Goal: Task Accomplishment & Management: Manage account settings

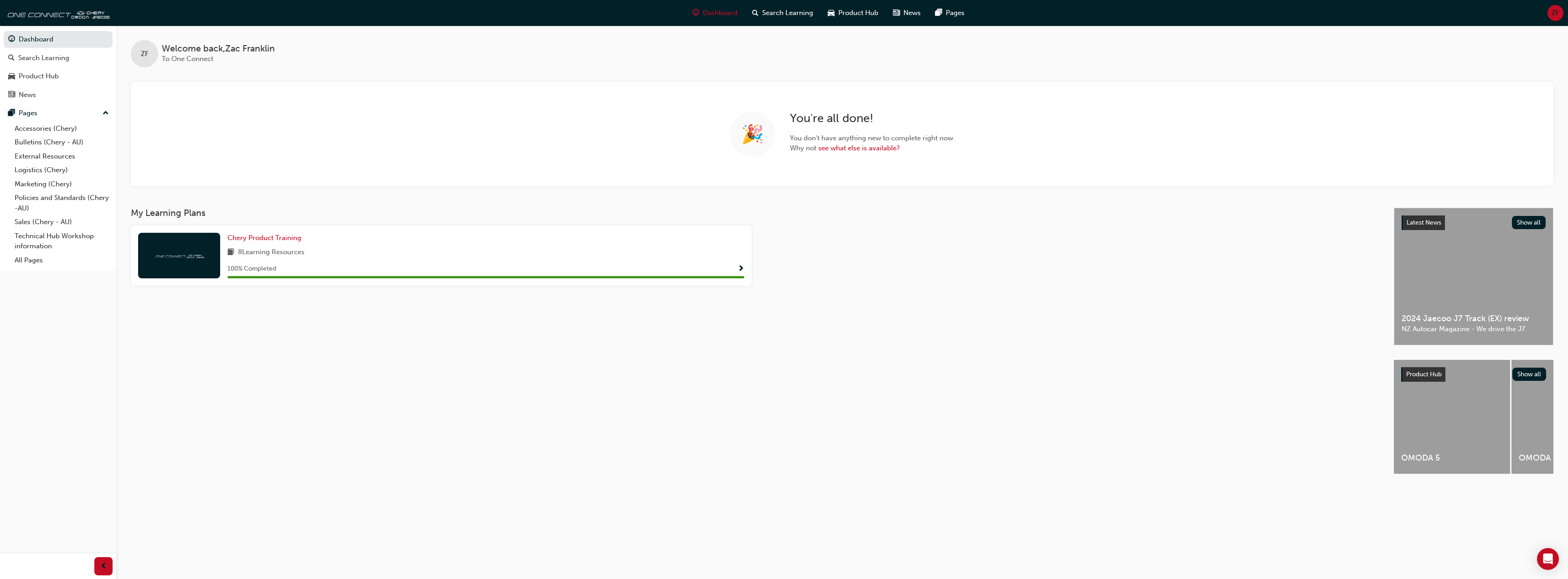
click at [1561, 15] on div "ZF" at bounding box center [1555, 13] width 16 height 16
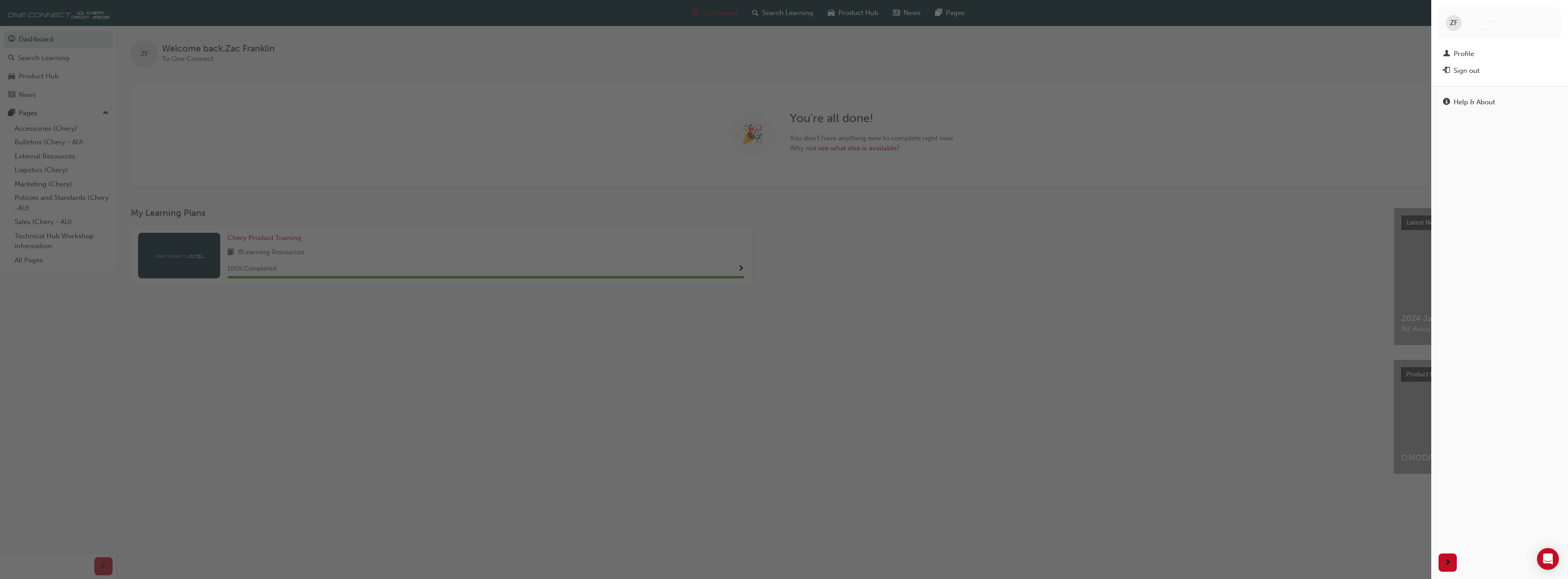
click at [1502, 69] on div "Sign out" at bounding box center [1500, 71] width 113 height 12
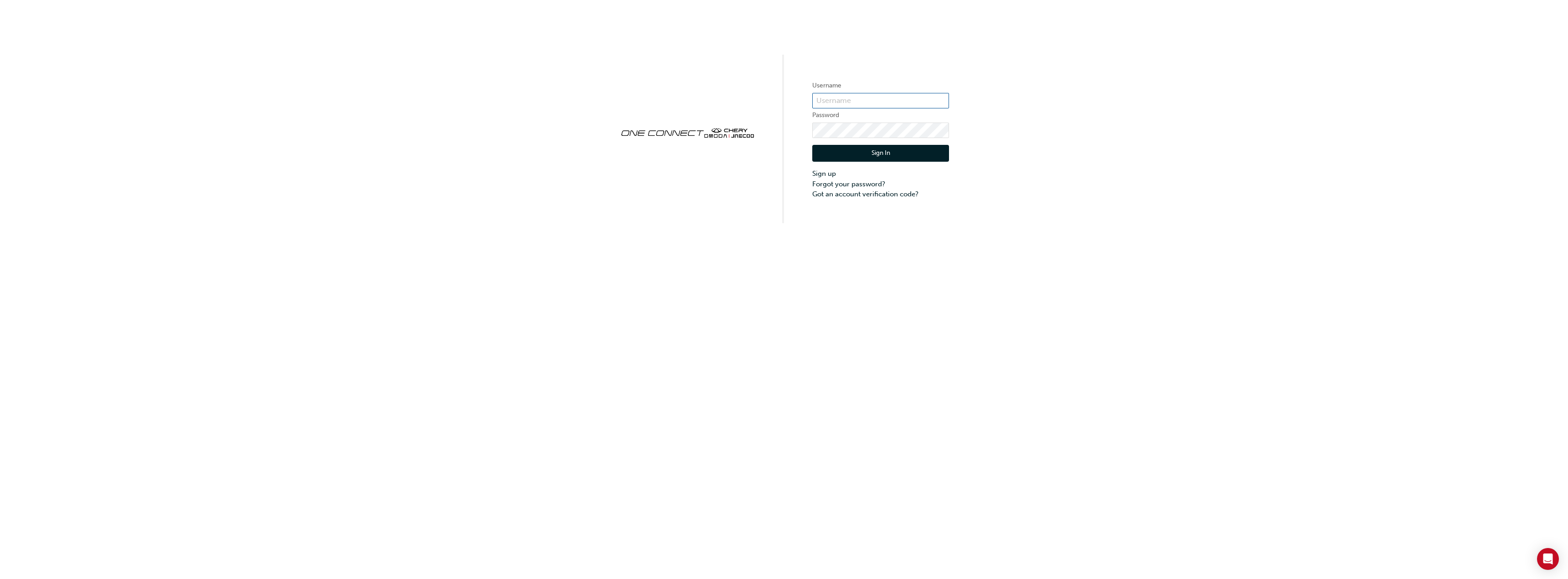
type input "CHAU1942"
click at [897, 153] on button "Sign In" at bounding box center [880, 153] width 137 height 17
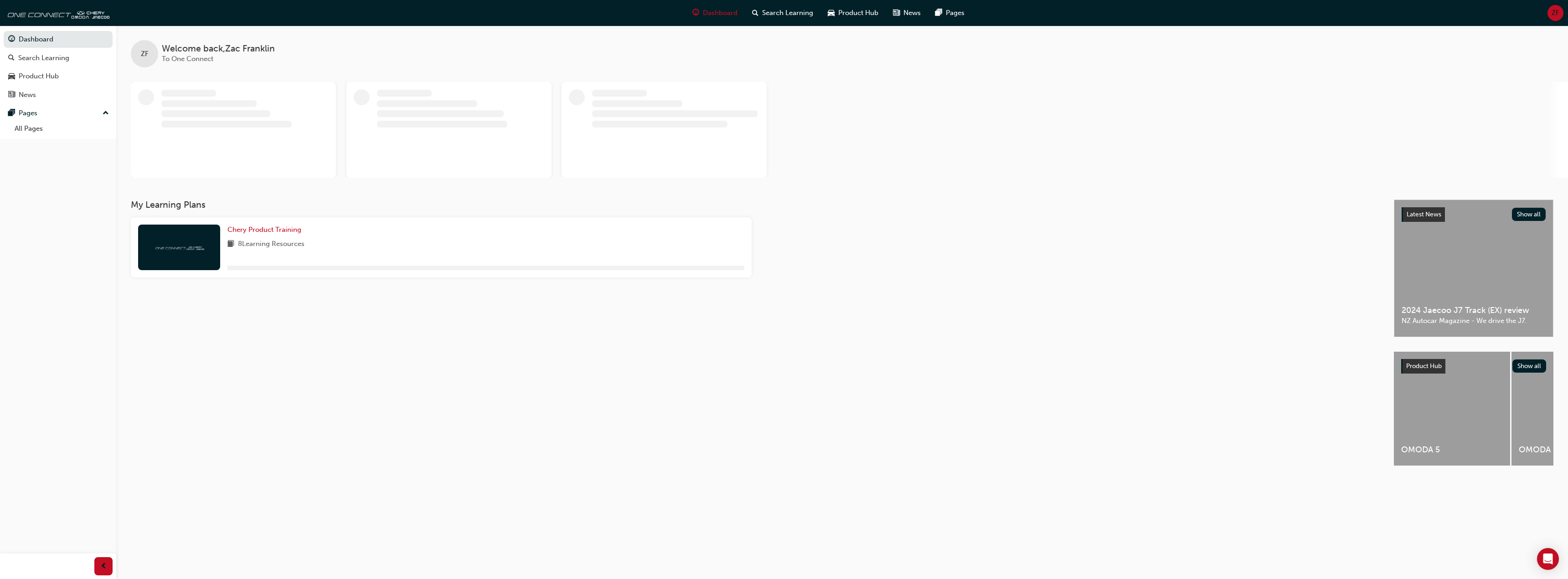
click at [1552, 15] on span "ZF" at bounding box center [1555, 13] width 8 height 10
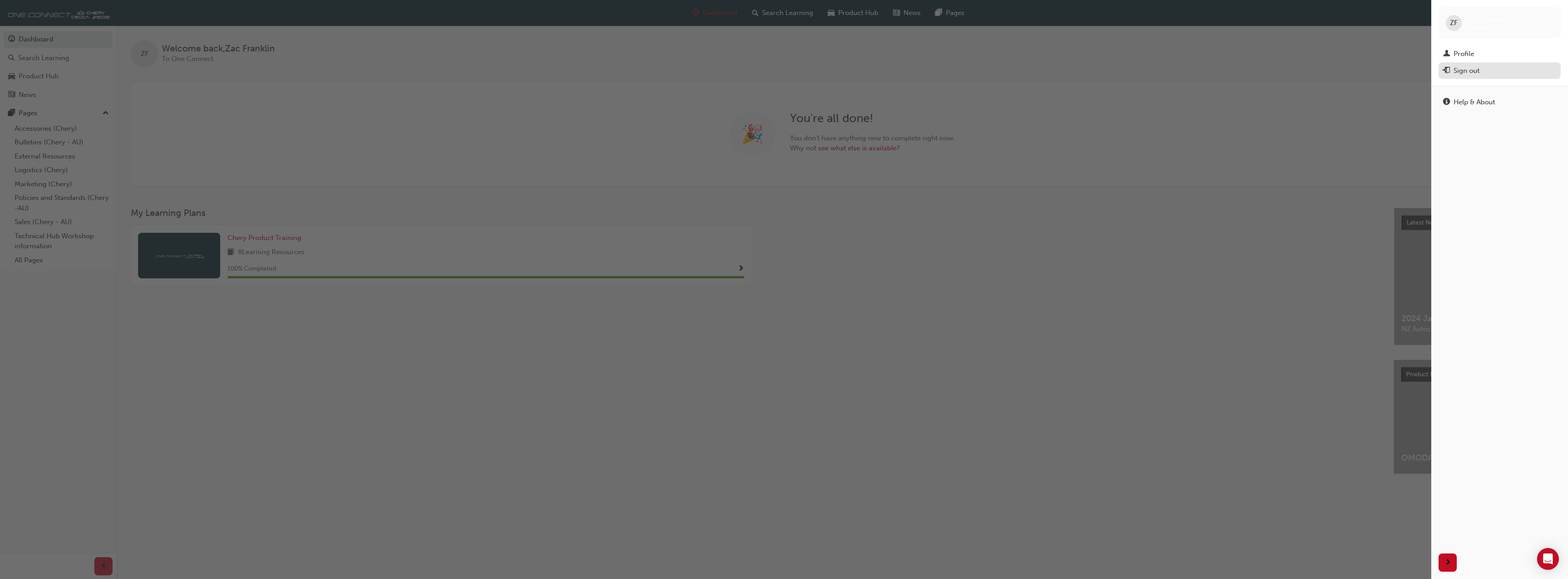
click at [1447, 74] on span "exit-icon" at bounding box center [1446, 71] width 7 height 8
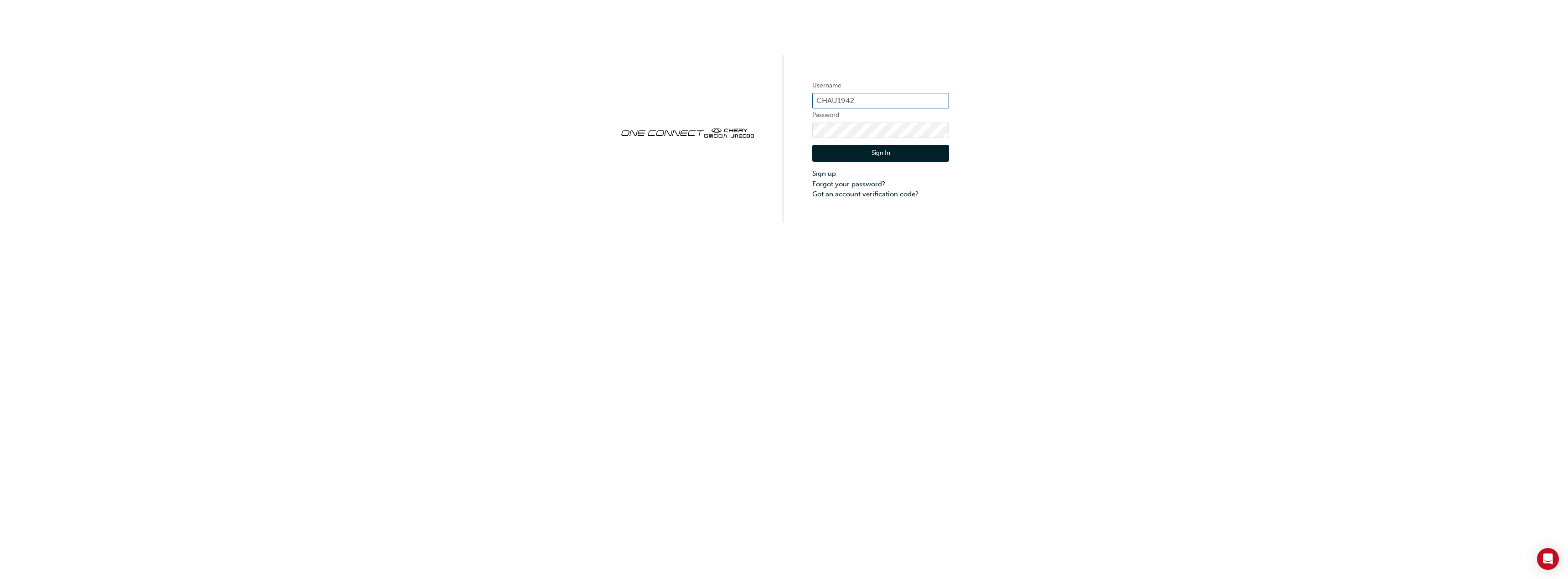
click at [825, 100] on input "CHAU1942" at bounding box center [880, 100] width 137 height 15
type input "CHAU1788"
click at [906, 155] on button "Sign In" at bounding box center [880, 153] width 137 height 17
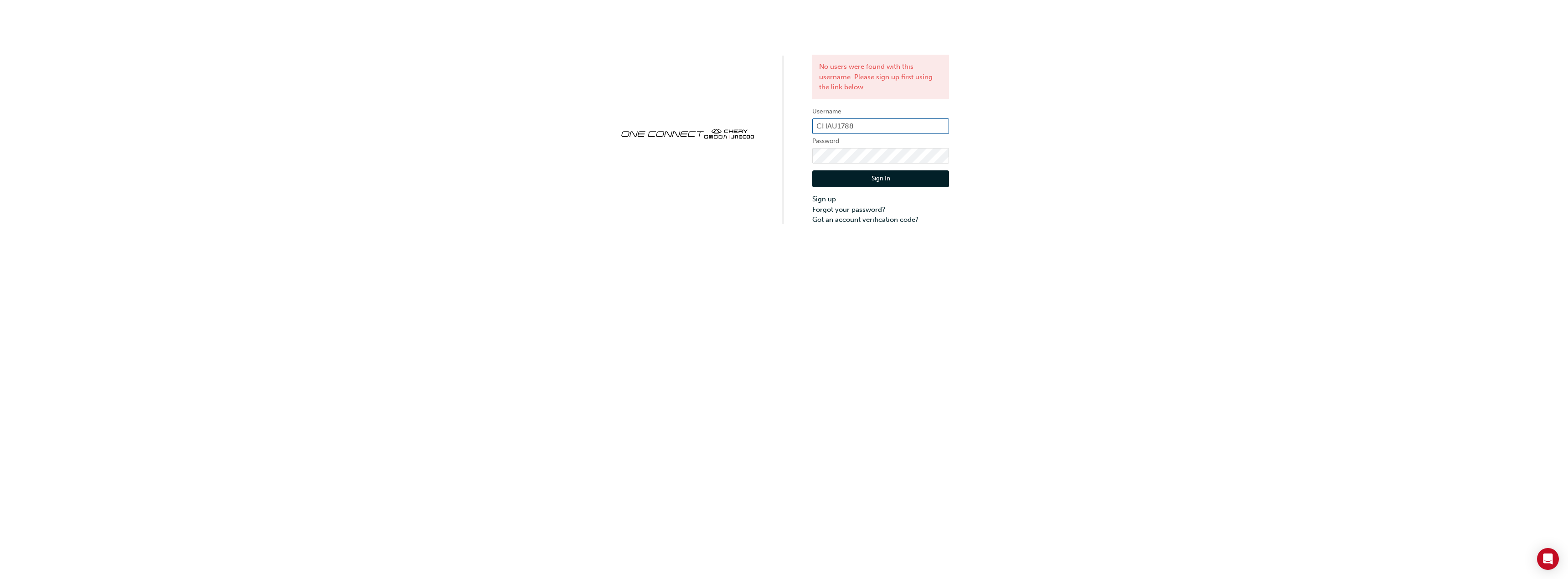
click at [866, 127] on input "CHAU1788" at bounding box center [880, 126] width 137 height 15
drag, startPoint x: 863, startPoint y: 122, endPoint x: 667, endPoint y: 124, distance: 196.0
click at [667, 124] on div "No users were found with this username. Please sign up first using the link bel…" at bounding box center [784, 113] width 1568 height 225
type input "T"
click at [673, 144] on div "No users were found with this username. Please sign up first using the link bel…" at bounding box center [784, 113] width 1568 height 225
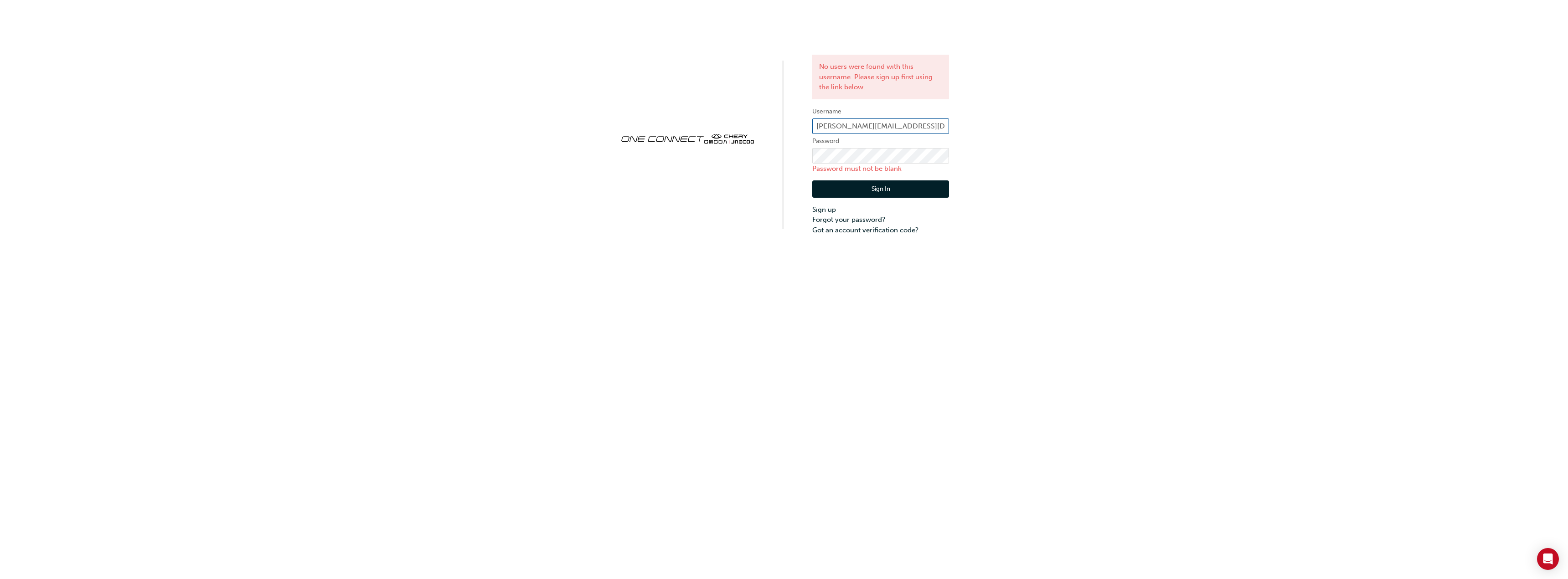
drag, startPoint x: 937, startPoint y: 125, endPoint x: 849, endPoint y: 124, distance: 88.0
click at [849, 124] on input "t.hobbs@Cherynorthlakes.com.au" at bounding box center [880, 126] width 137 height 15
type input "t.hobbs@lakeshyundai.com.au"
click at [834, 179] on button "Sign In" at bounding box center [880, 179] width 137 height 17
drag, startPoint x: 928, startPoint y: 127, endPoint x: 847, endPoint y: 126, distance: 81.0
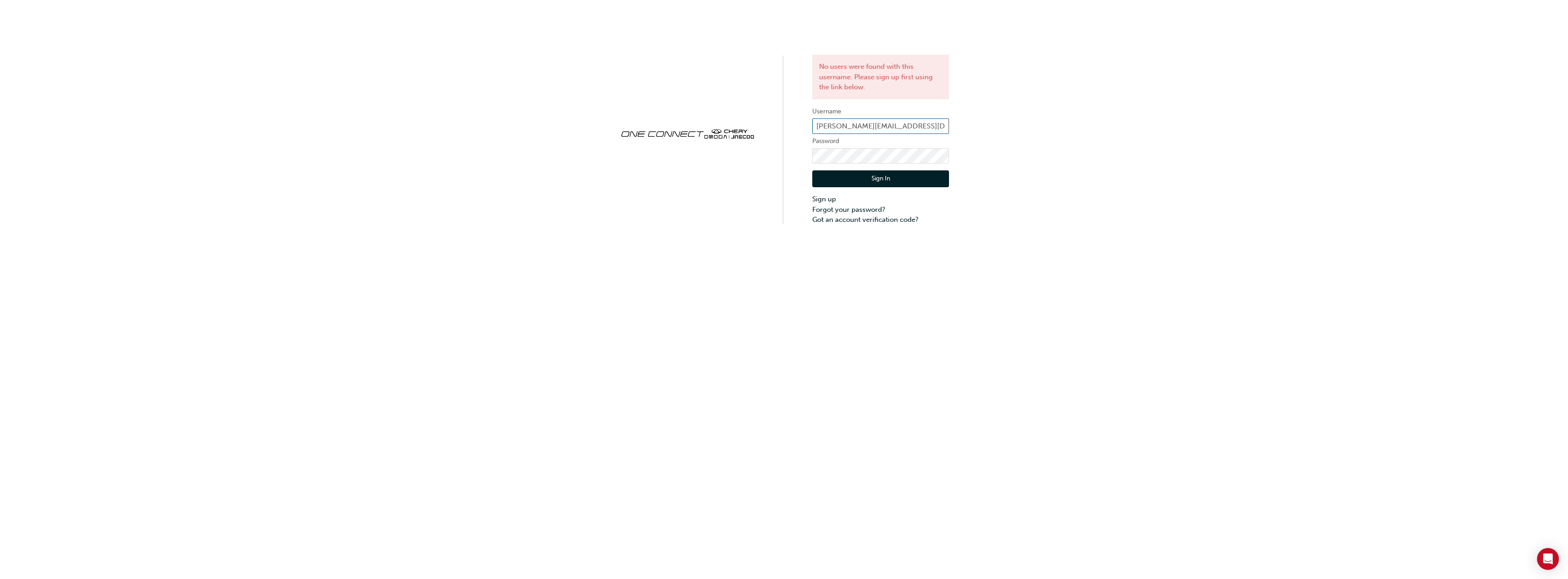
click at [847, 126] on input "t.hobbs@lakeshyundai.com.au" at bounding box center [880, 126] width 137 height 15
type input "t.hobbs@Cherynorthlakes.com.au"
click at [876, 180] on button "Sign In" at bounding box center [880, 179] width 137 height 17
click at [832, 210] on link "Forgot your password?" at bounding box center [880, 209] width 137 height 10
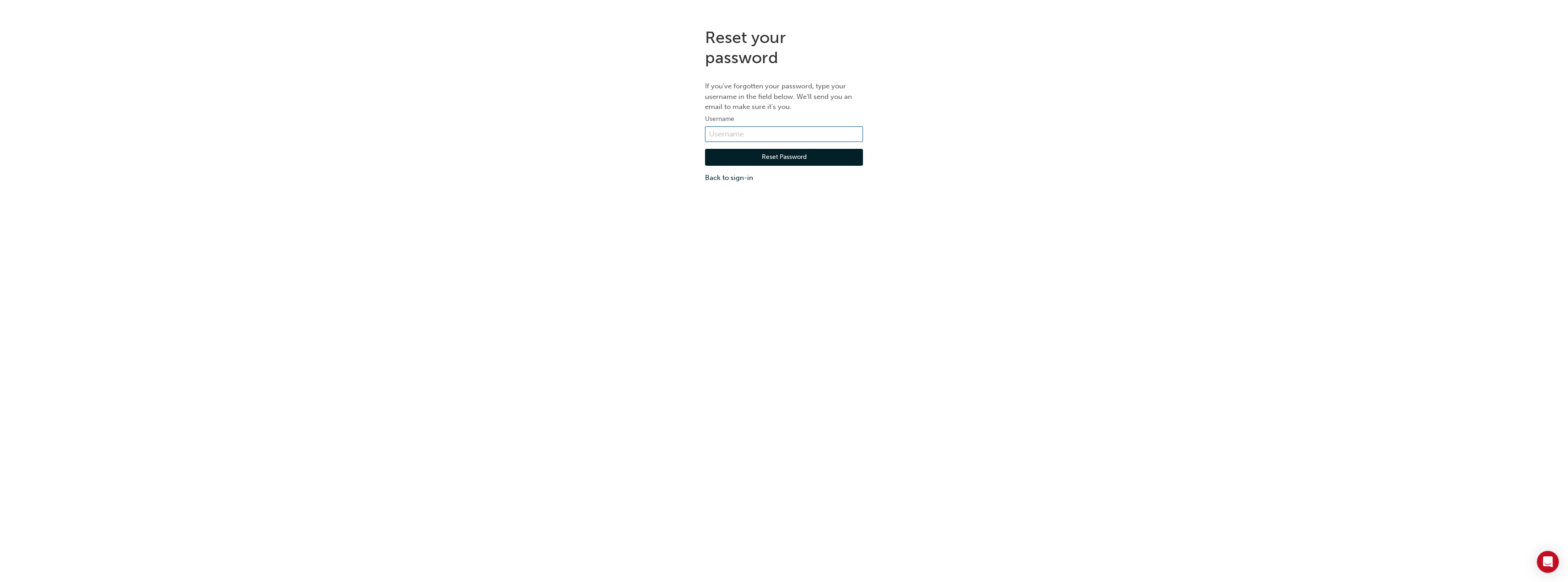
click at [779, 138] on input "text" at bounding box center [784, 134] width 158 height 15
type input "t.hobbs@Cherynorthlakes.com.au"
click at [798, 160] on button "Reset Password" at bounding box center [784, 157] width 158 height 17
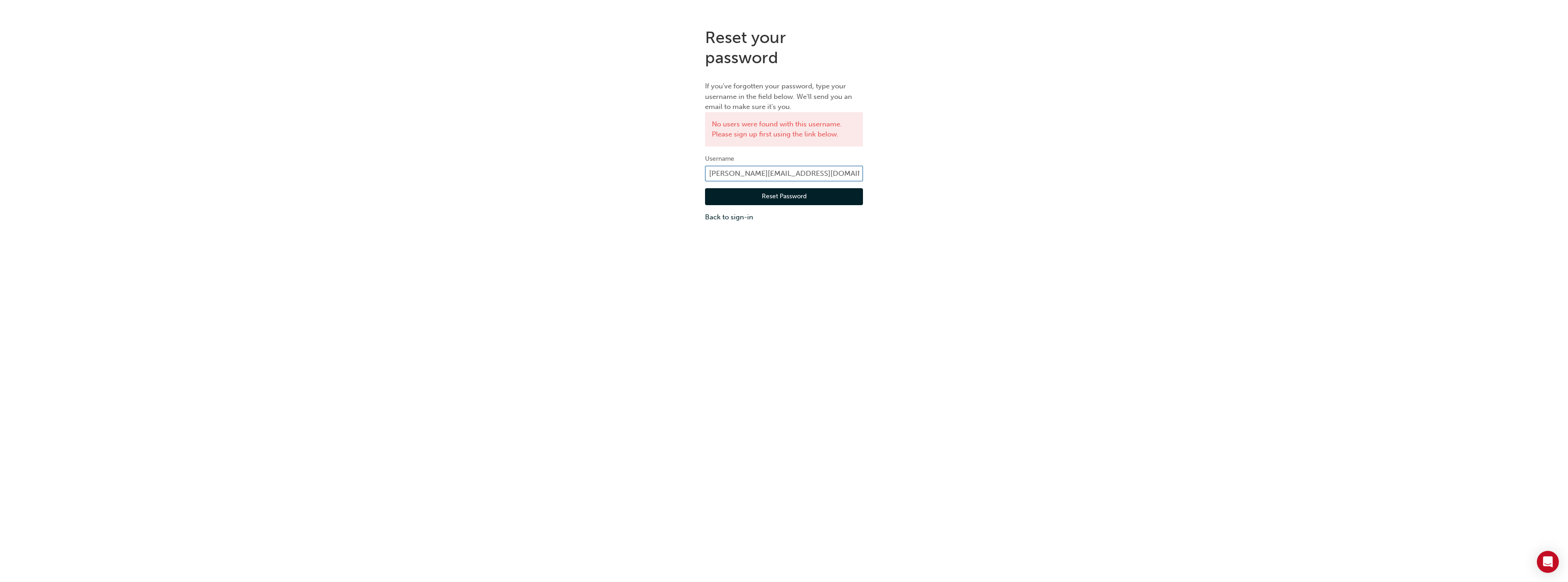
drag, startPoint x: 847, startPoint y: 176, endPoint x: 742, endPoint y: 176, distance: 105.0
click at [742, 176] on input "t.hobbs@Cherynorthlakes.com.au" at bounding box center [784, 173] width 158 height 15
type input "t.hobbs@lakeshyundai.com.au"
click at [794, 198] on button "Reset Password" at bounding box center [784, 197] width 158 height 17
drag, startPoint x: 654, startPoint y: 163, endPoint x: 608, endPoint y: 158, distance: 46.3
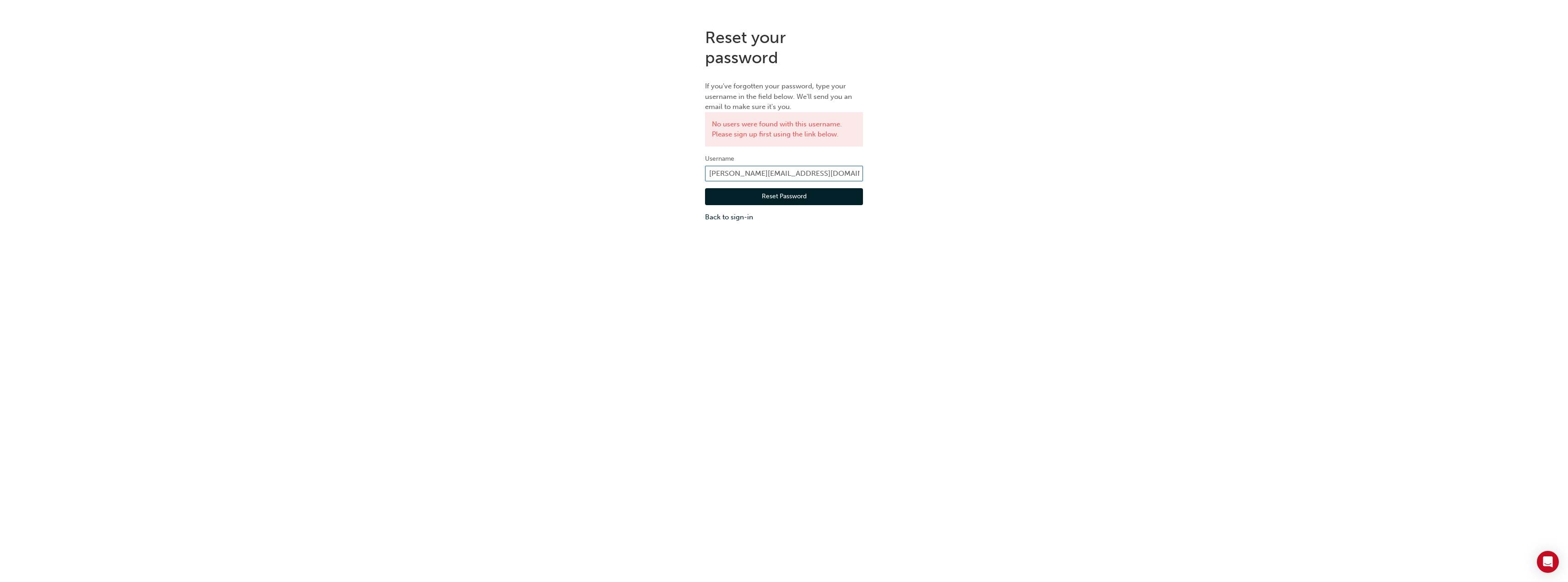
click at [608, 158] on div "Reset your password If you've forgotten your password, type your username in th…" at bounding box center [784, 125] width 1568 height 208
